Goal: Task Accomplishment & Management: Manage account settings

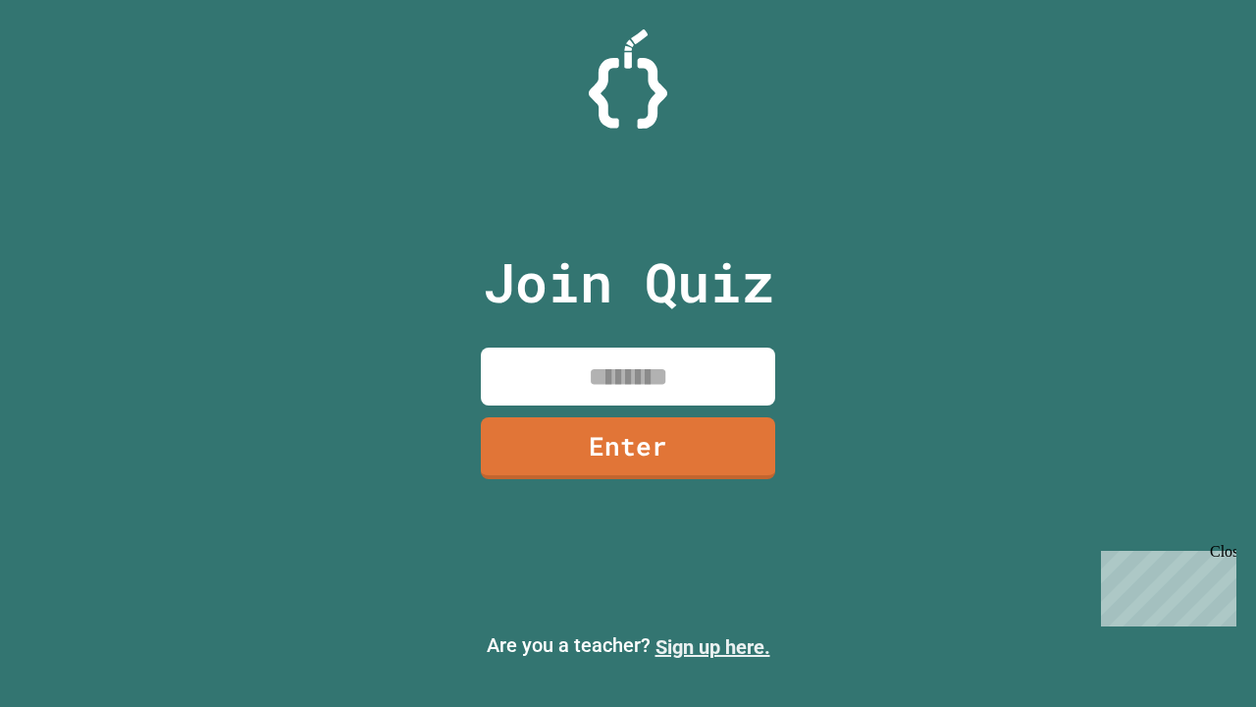
click at [713, 647] on link "Sign up here." at bounding box center [713, 647] width 115 height 24
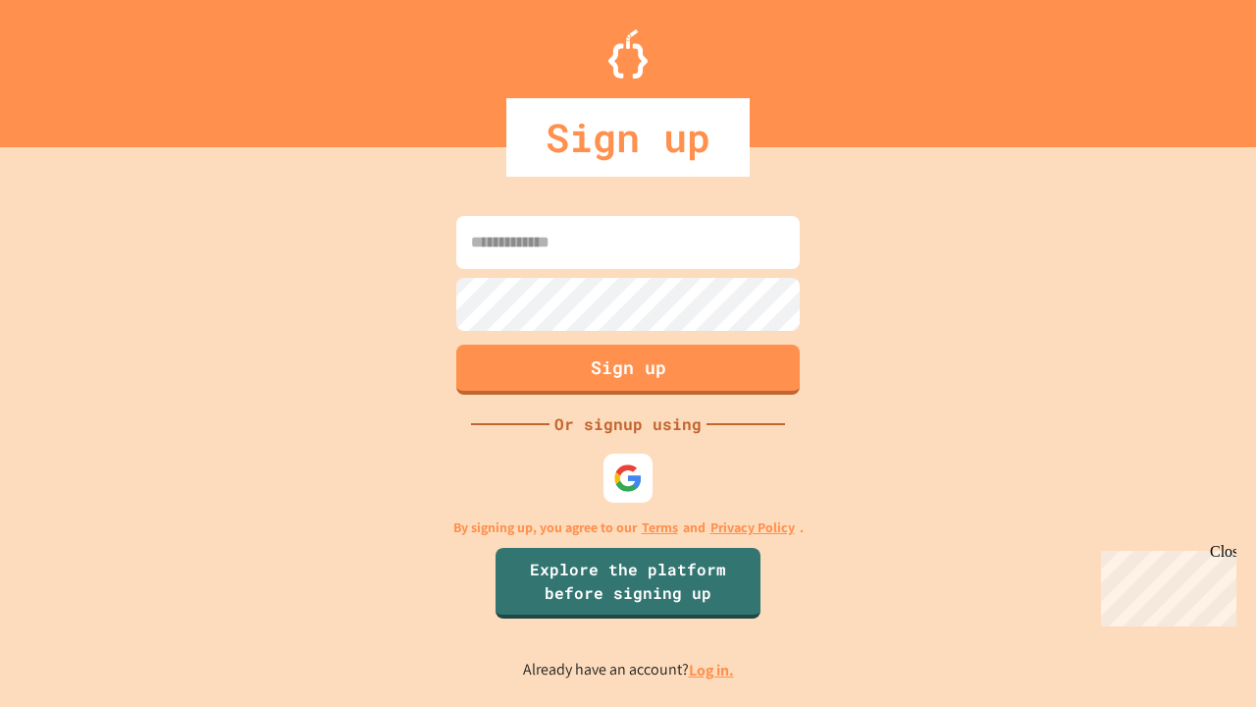
click at [713, 669] on link "Log in." at bounding box center [711, 670] width 45 height 21
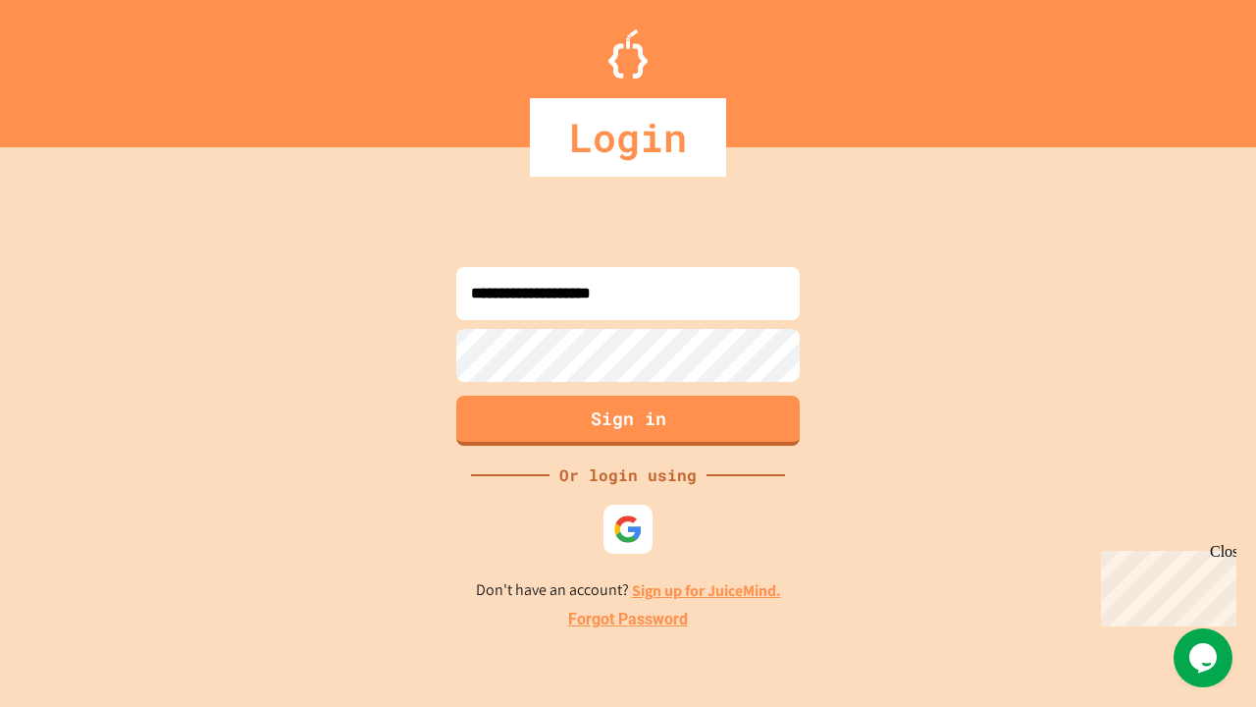
type input "**********"
